Goal: Unclear: Unclear

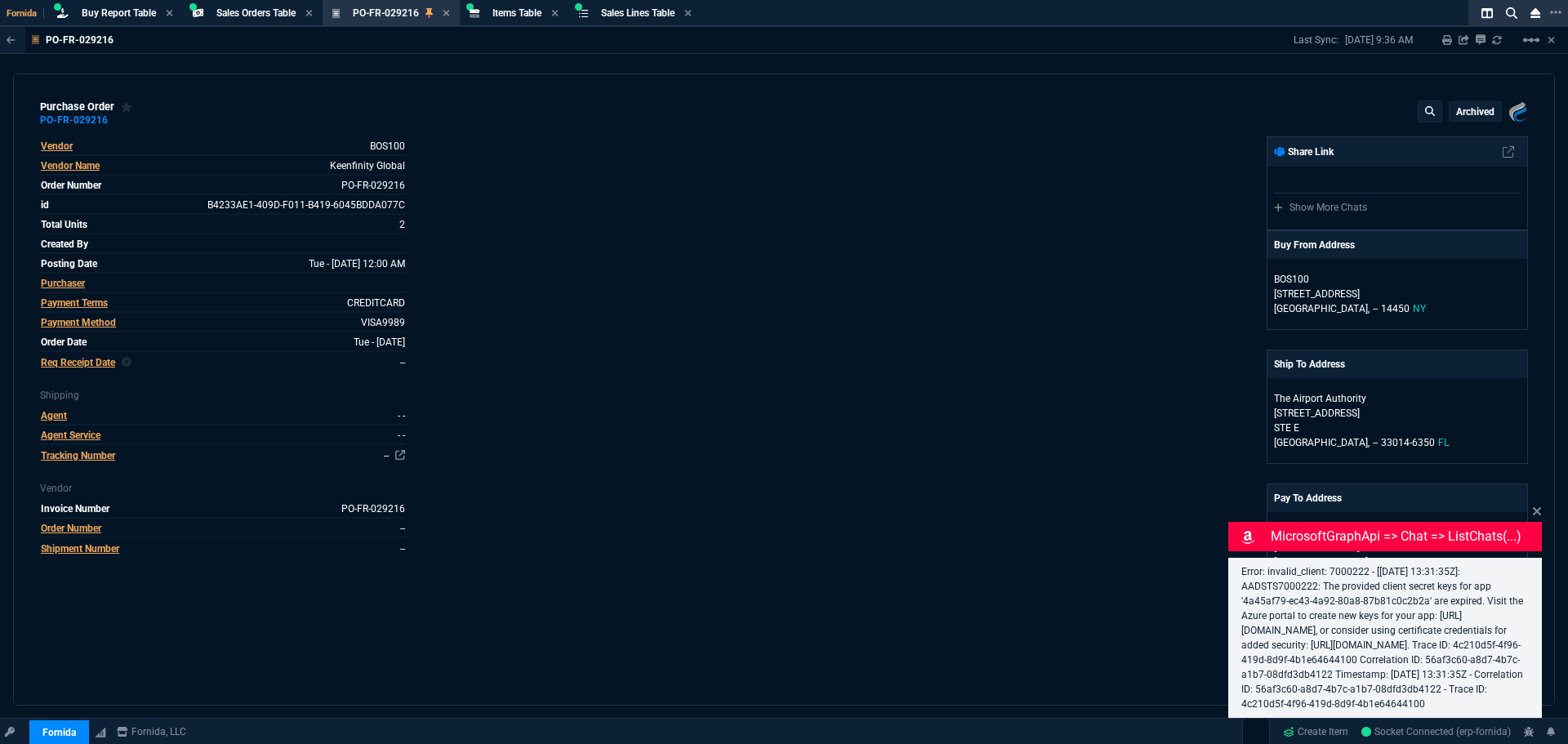
select select "9: OCAM"
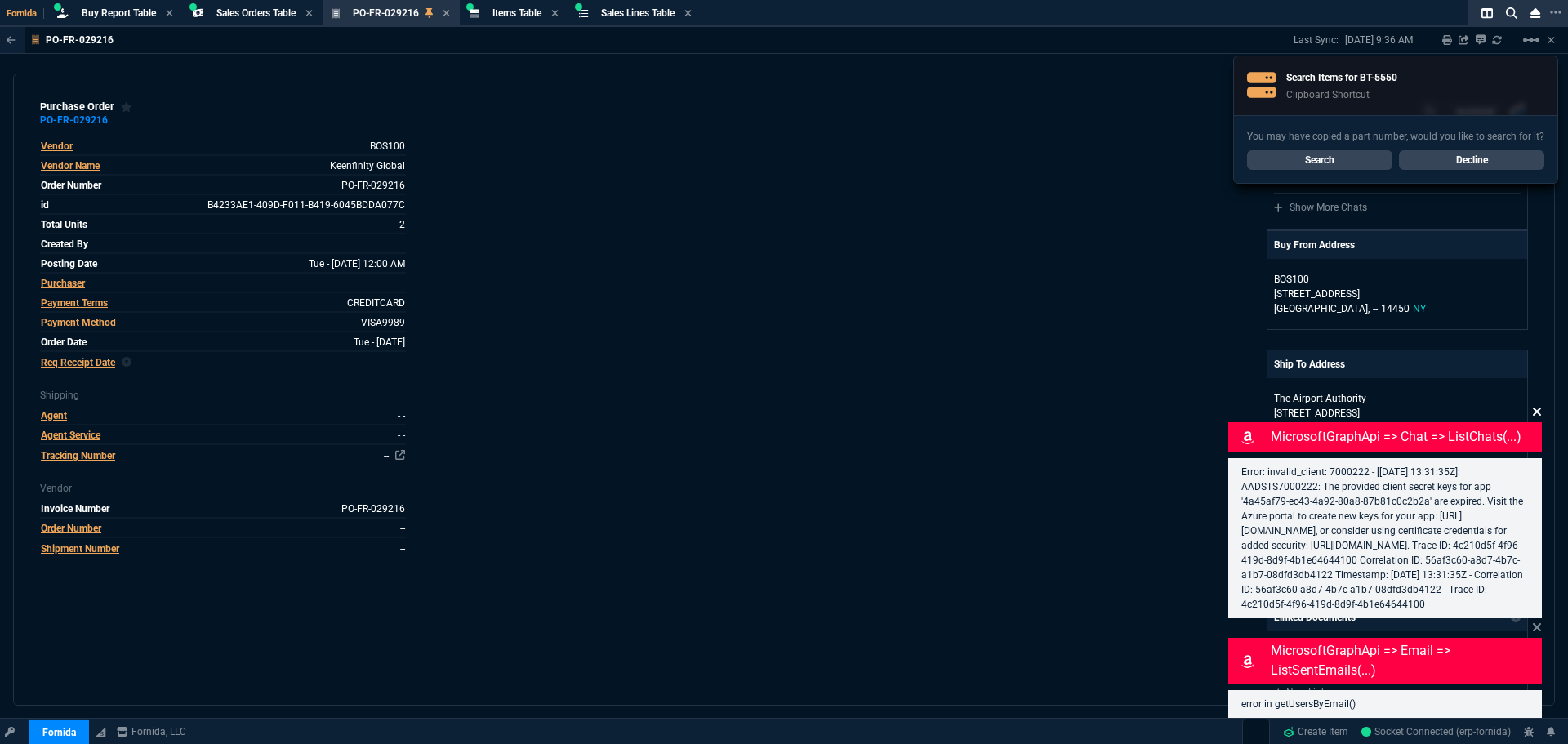
click at [1536, 407] on icon at bounding box center [1536, 411] width 9 height 9
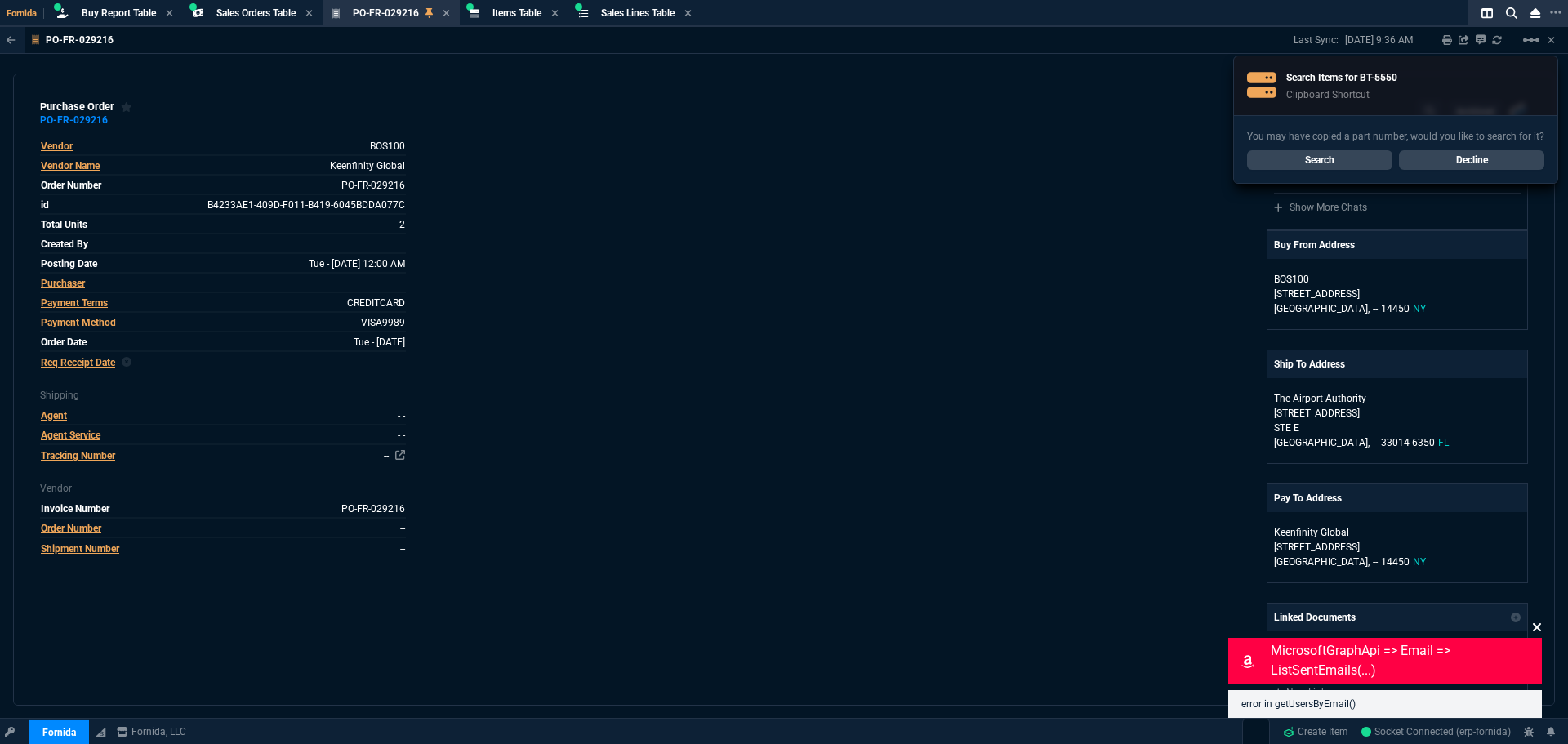
click at [1538, 622] on icon at bounding box center [1536, 627] width 10 height 13
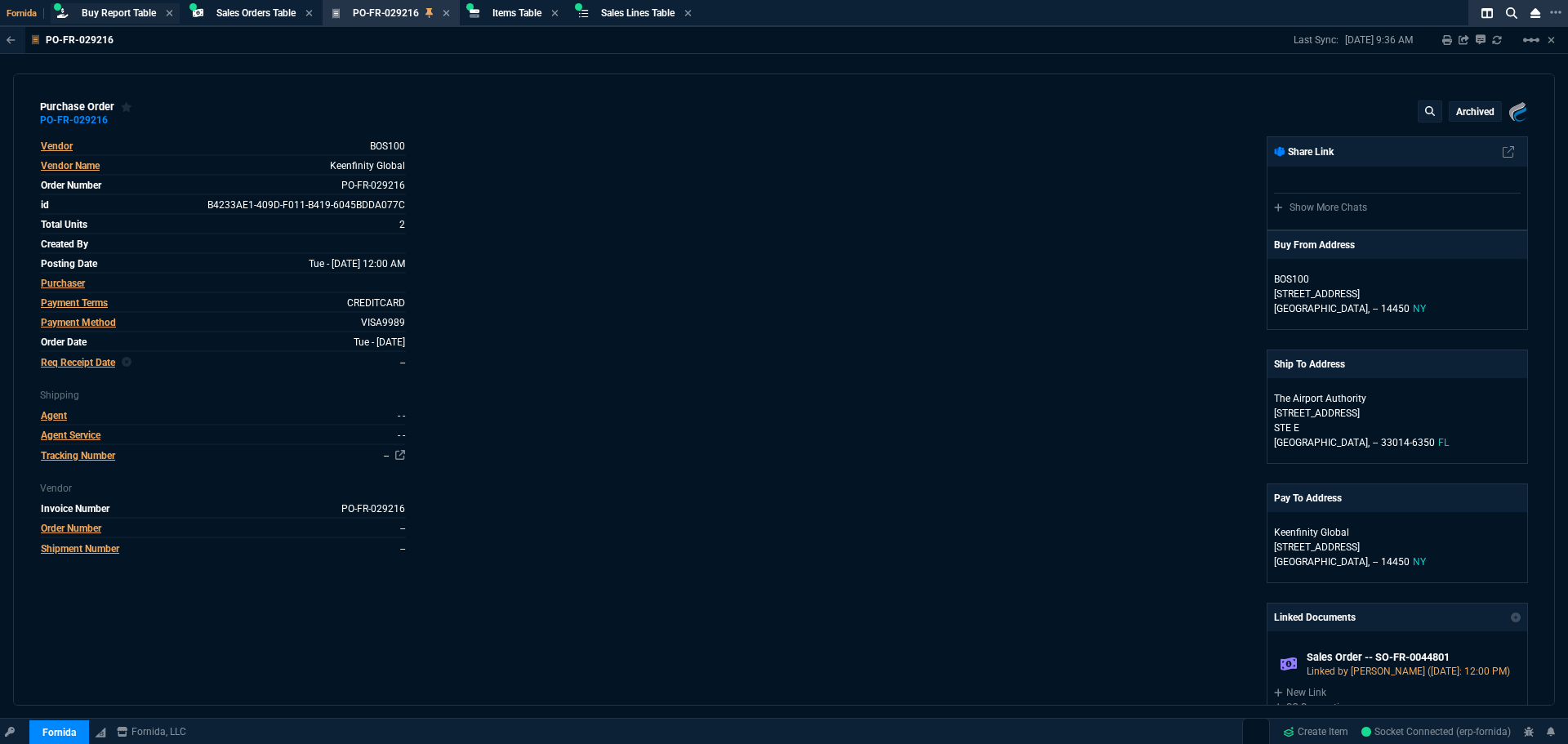
click at [110, 13] on span "Buy Report Table" at bounding box center [118, 13] width 74 height 12
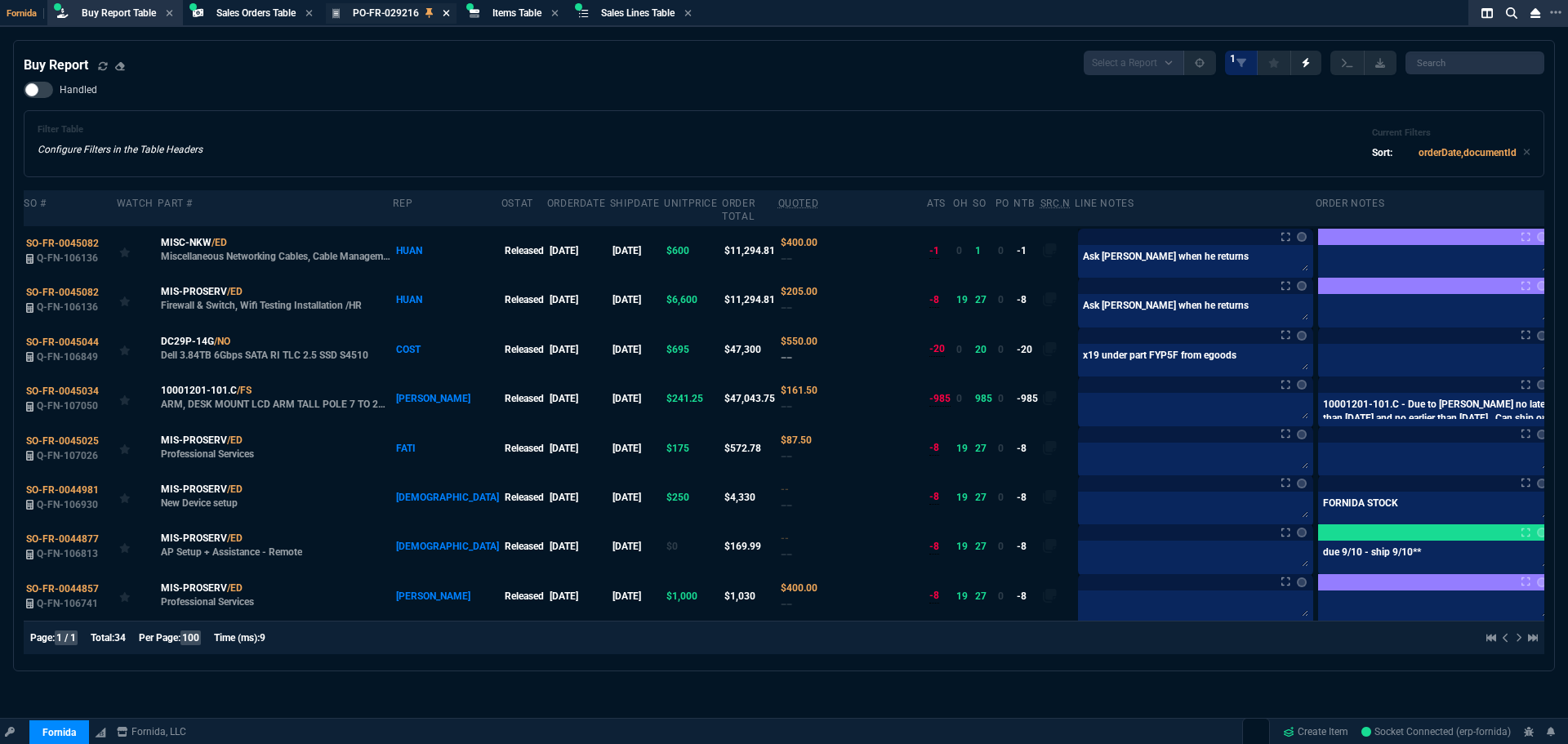
click at [446, 13] on icon at bounding box center [446, 13] width 8 height 10
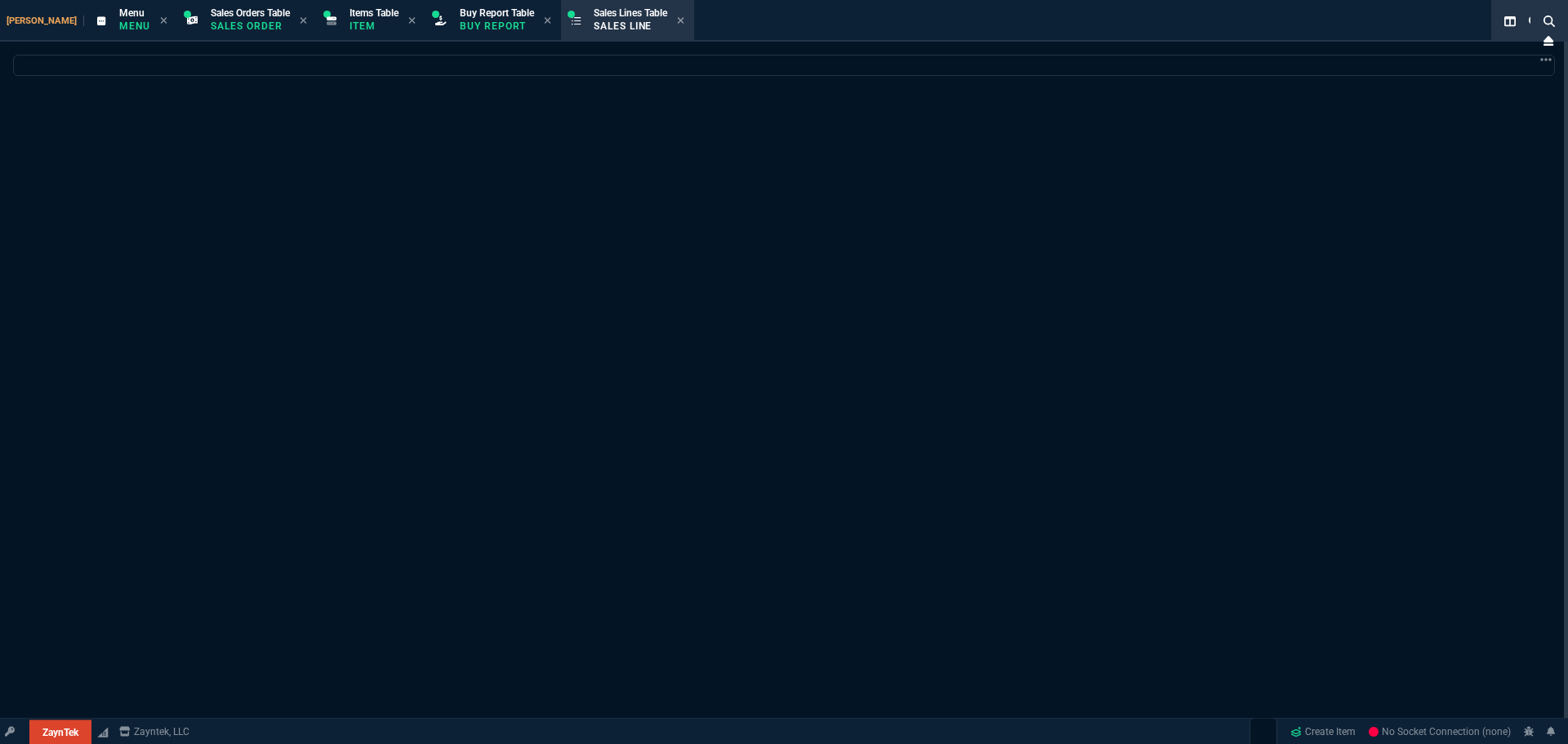
select select
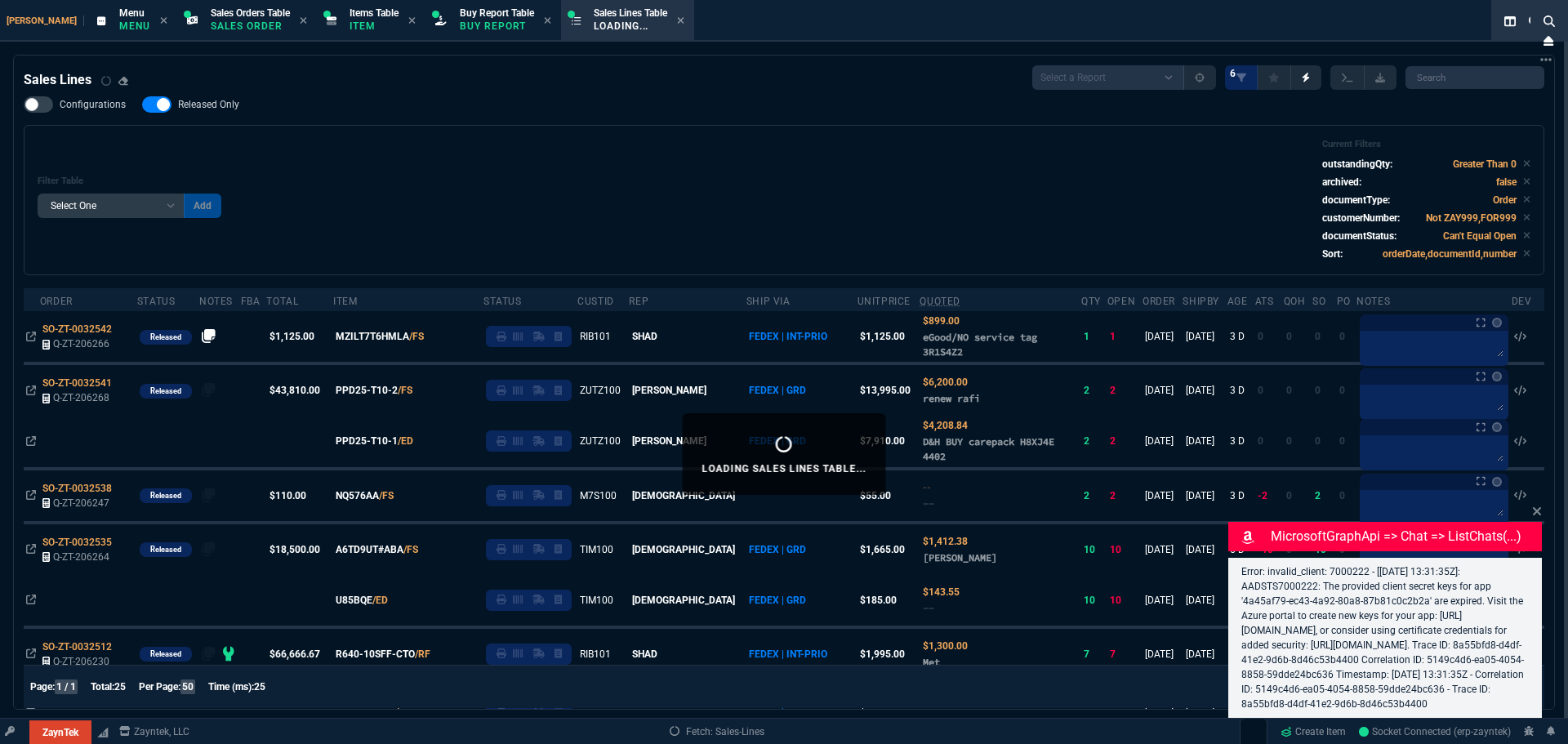
select select "9: OCAM"
